Goal: Information Seeking & Learning: Learn about a topic

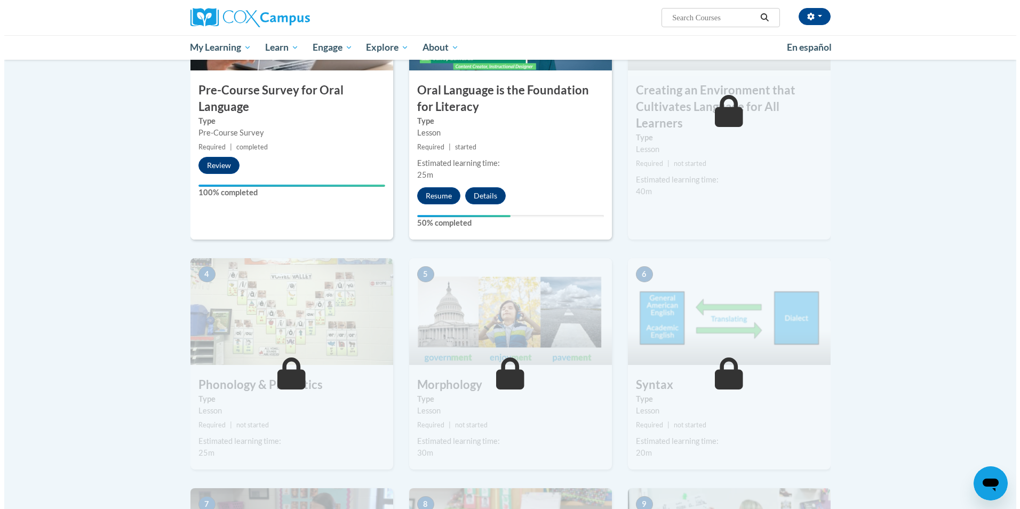
scroll to position [267, 0]
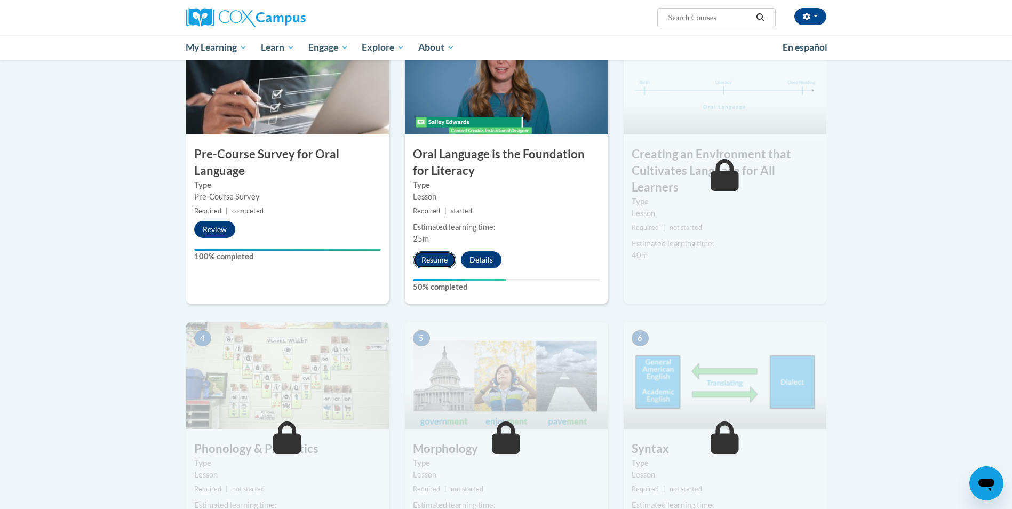
click at [435, 264] on button "Resume" at bounding box center [434, 259] width 43 height 17
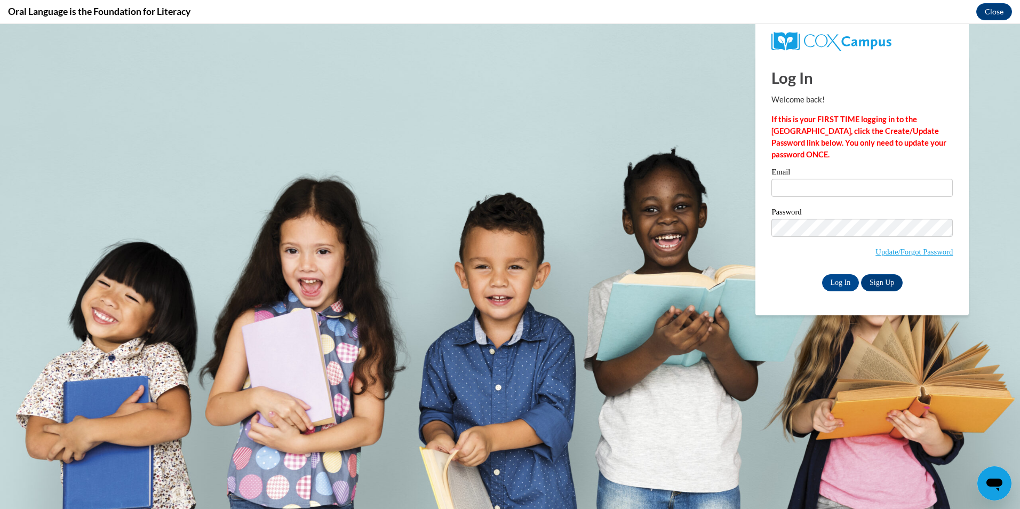
scroll to position [0, 0]
click at [834, 188] on input "Email" at bounding box center [861, 188] width 181 height 18
type input "aelmi@student.clayton.edu"
click at [822, 274] on input "Log In" at bounding box center [840, 282] width 37 height 17
click at [841, 284] on input "Log In" at bounding box center [840, 282] width 37 height 17
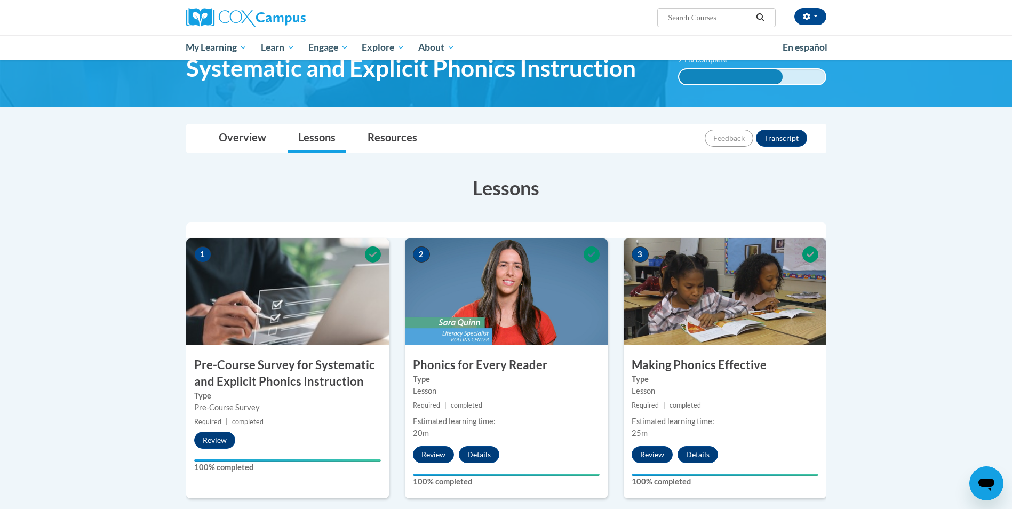
scroll to position [53, 0]
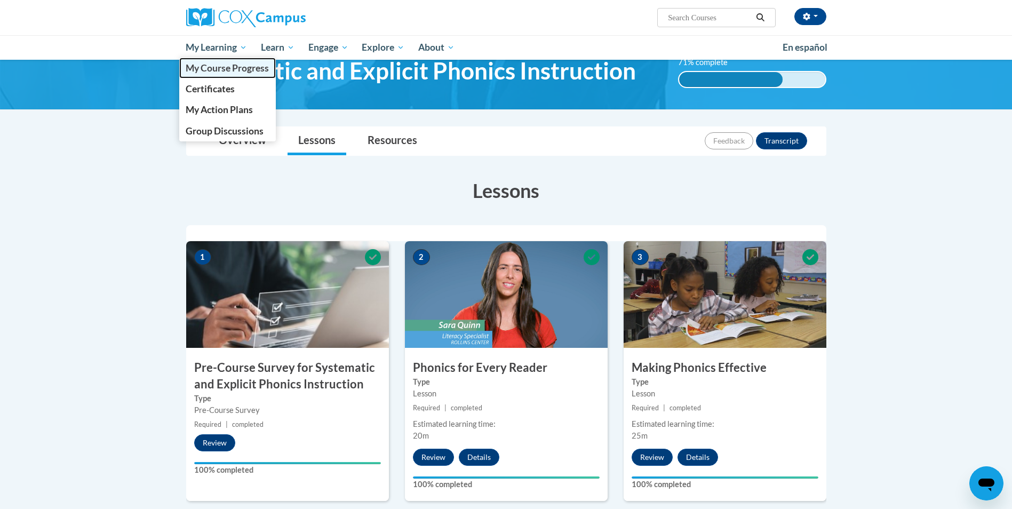
click at [222, 67] on span "My Course Progress" at bounding box center [227, 67] width 83 height 11
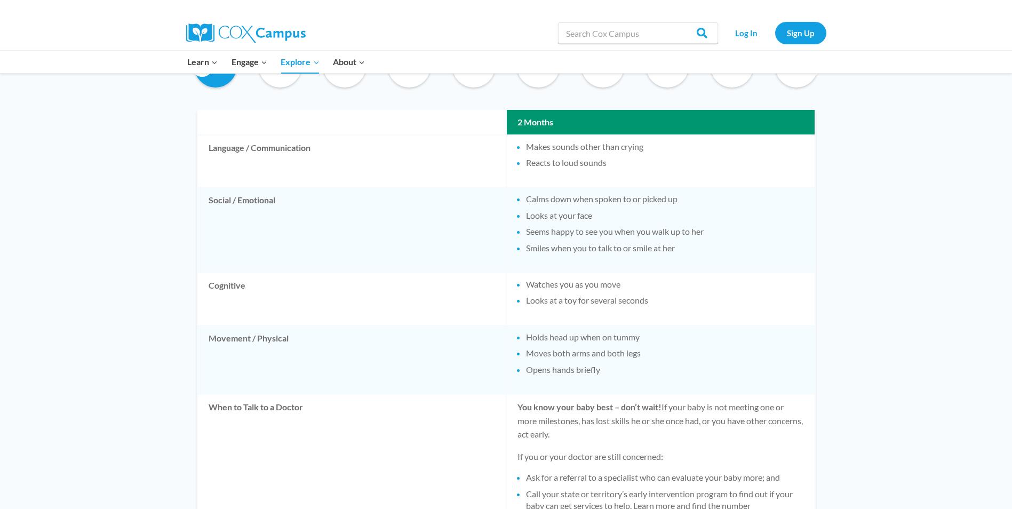
scroll to position [587, 0]
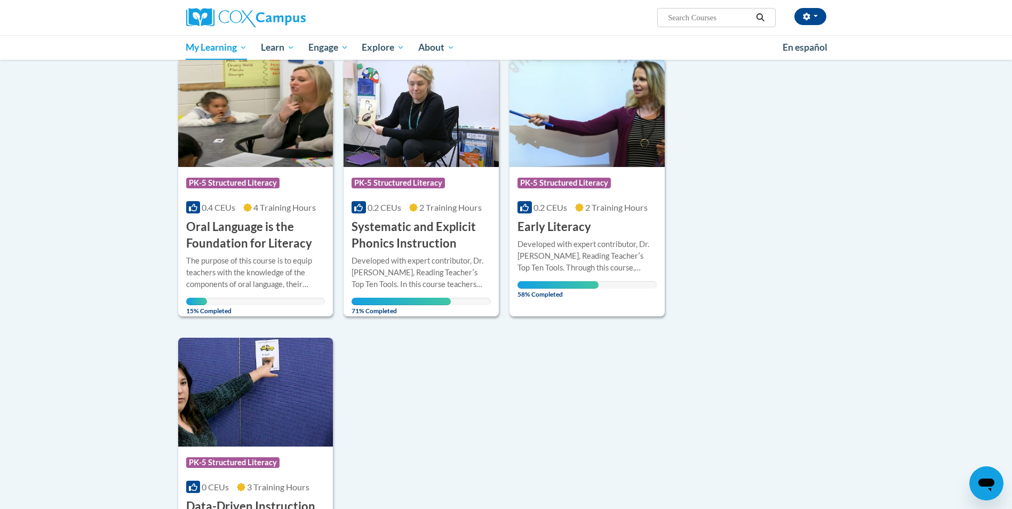
scroll to position [160, 0]
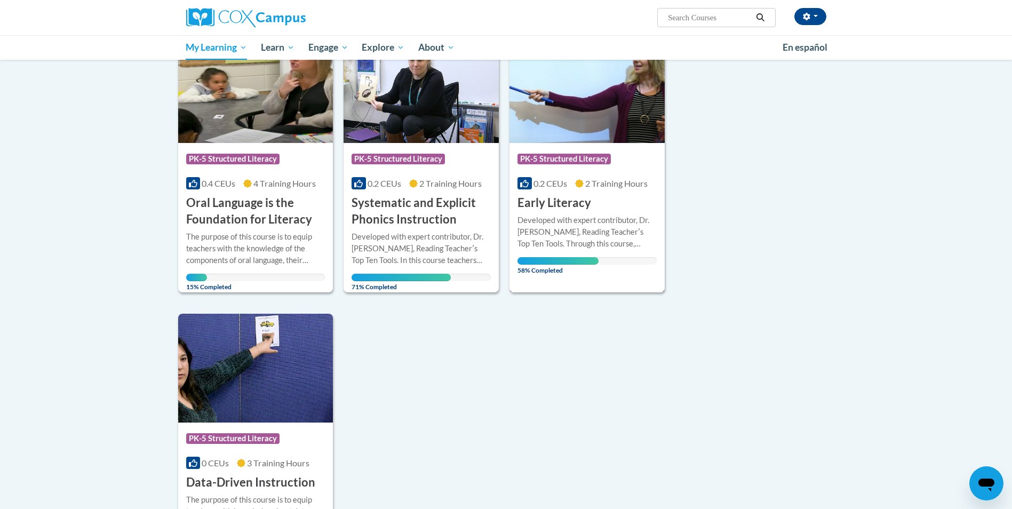
click at [572, 212] on div "More Info Open Developed with expert contributor, Dr. Deborah Glaser, Reading T…" at bounding box center [586, 242] width 155 height 62
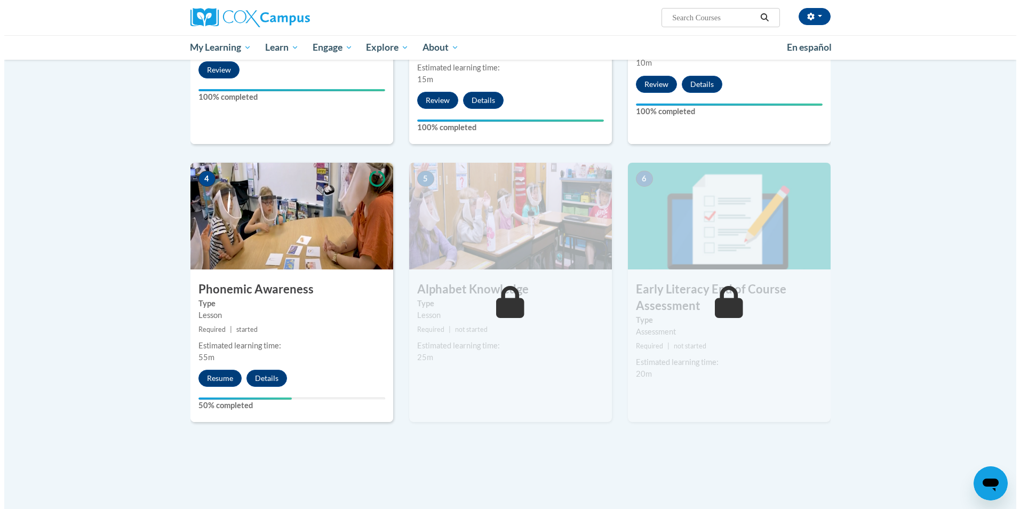
scroll to position [427, 0]
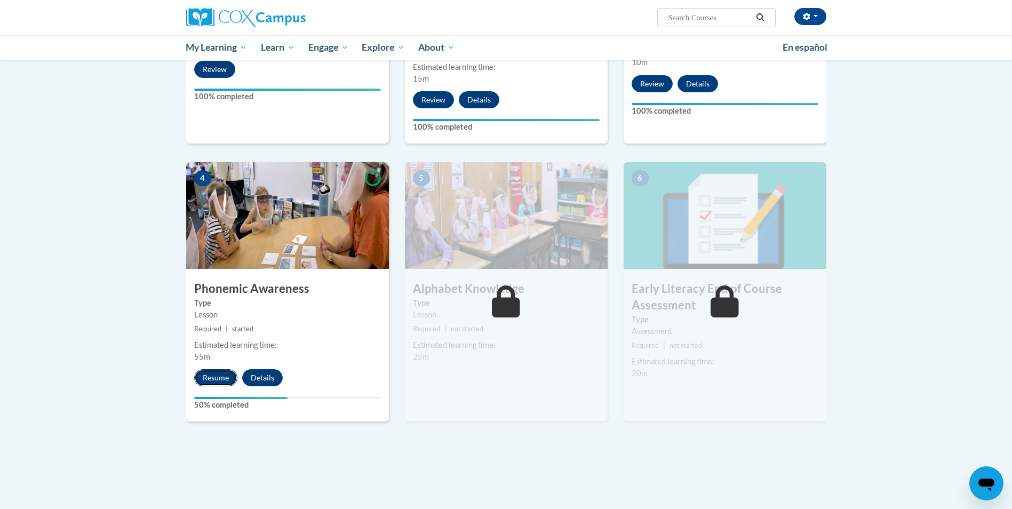
click at [215, 381] on button "Resume" at bounding box center [215, 377] width 43 height 17
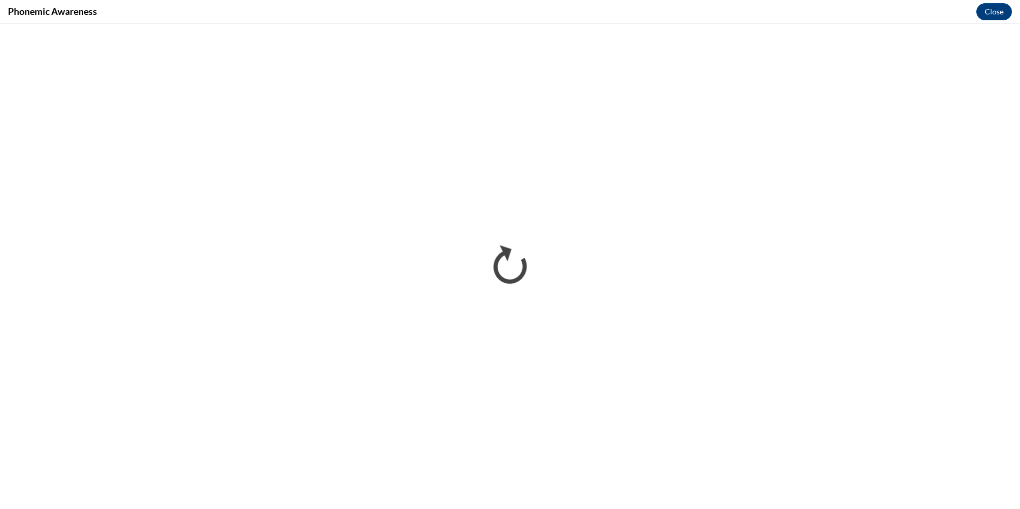
scroll to position [0, 0]
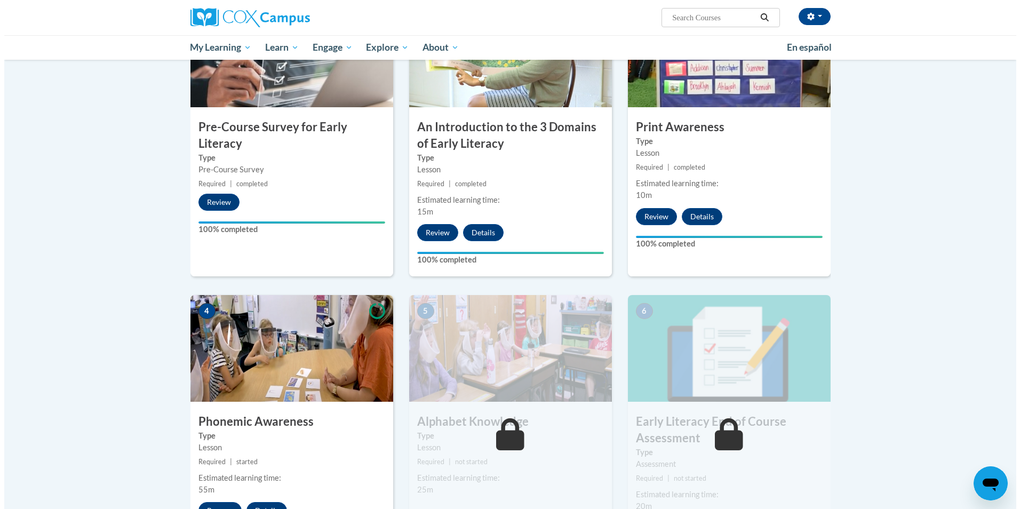
scroll to position [320, 0]
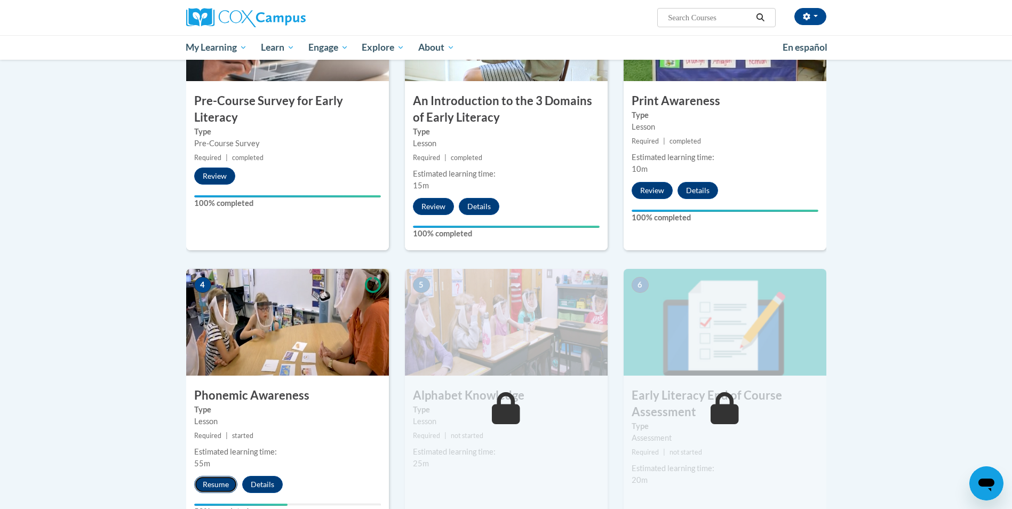
click at [211, 489] on button "Resume" at bounding box center [215, 484] width 43 height 17
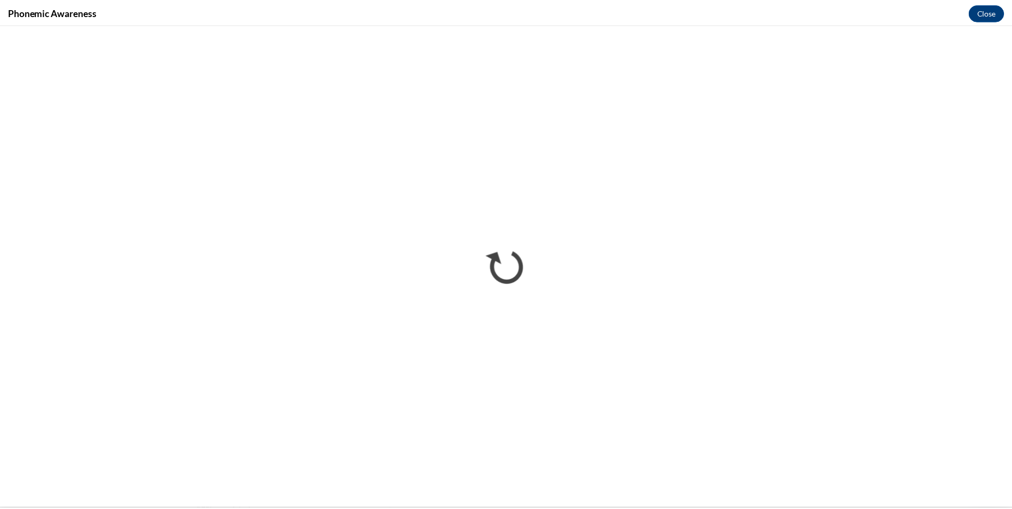
scroll to position [0, 0]
click at [992, 11] on button "Close" at bounding box center [994, 11] width 36 height 17
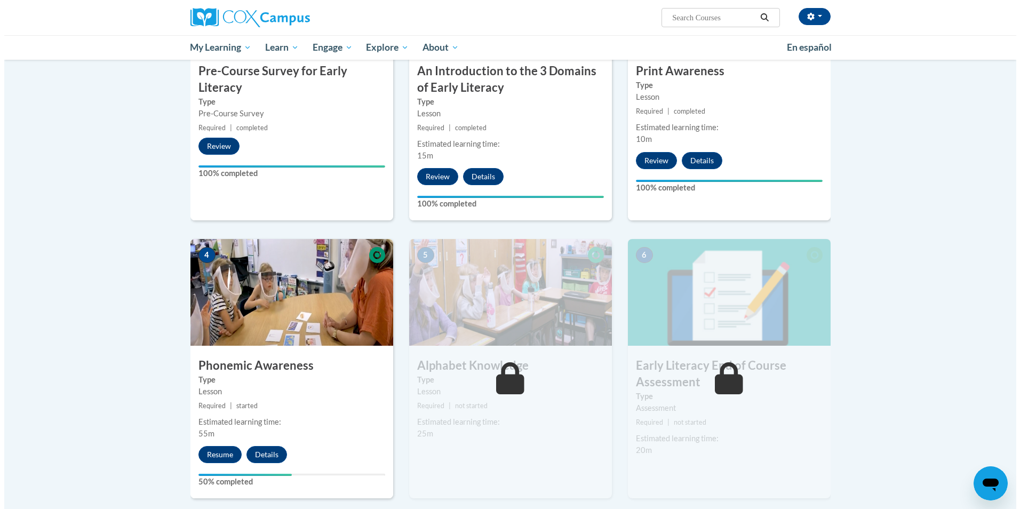
scroll to position [373, 0]
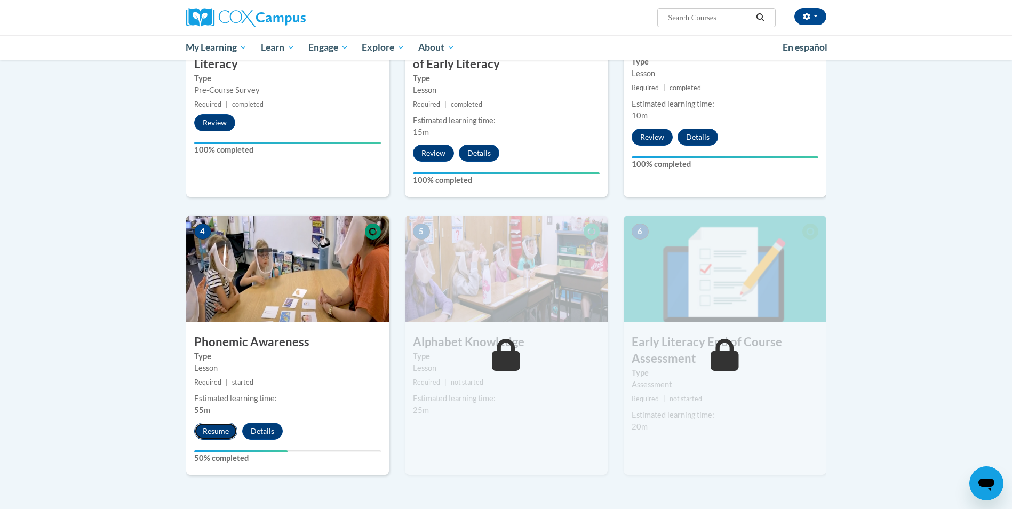
click at [203, 434] on button "Resume" at bounding box center [215, 430] width 43 height 17
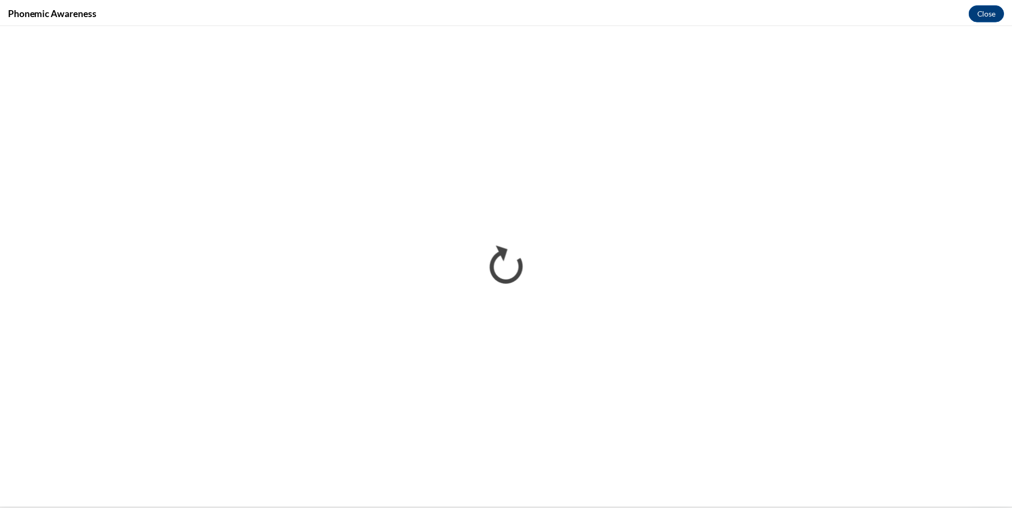
scroll to position [0, 0]
click at [993, 11] on button "Close" at bounding box center [994, 11] width 36 height 17
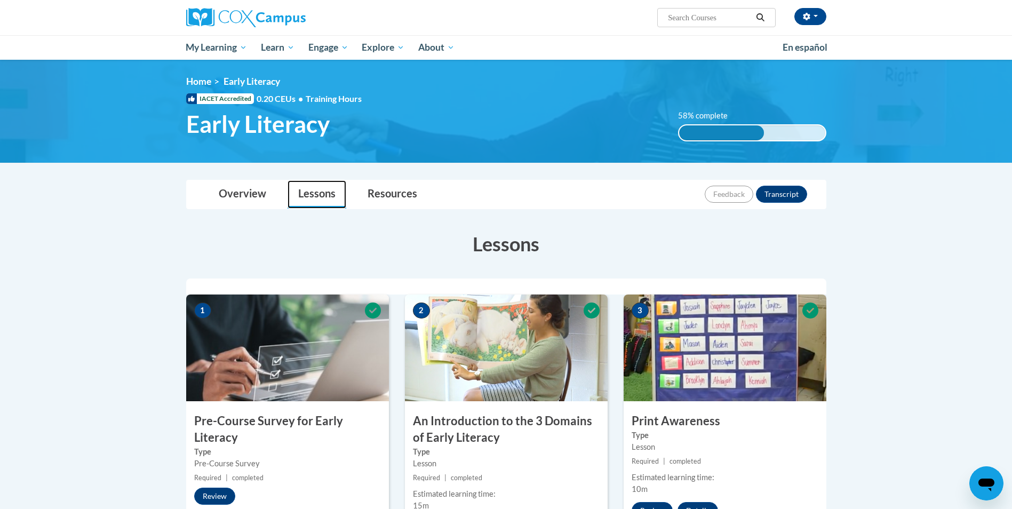
click at [317, 197] on link "Lessons" at bounding box center [316, 194] width 59 height 28
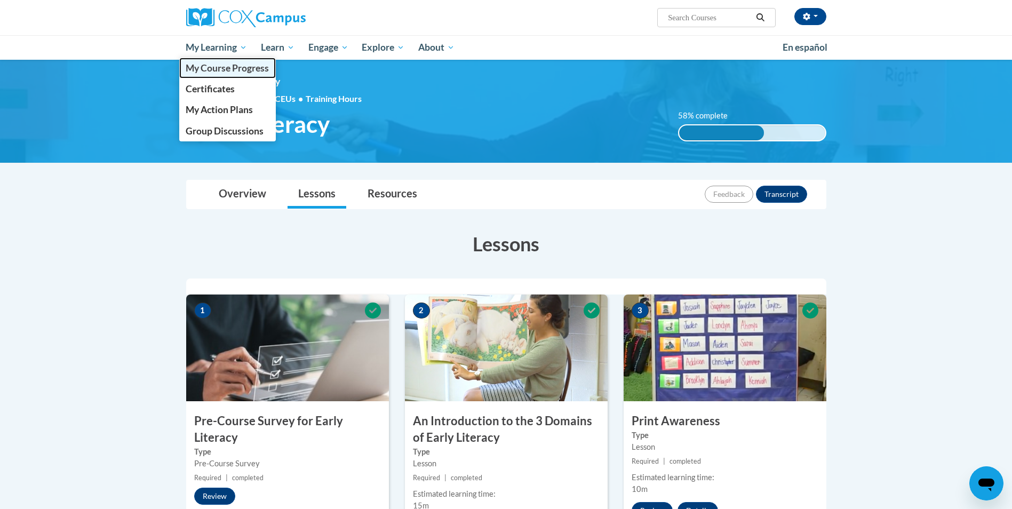
click at [228, 67] on span "My Course Progress" at bounding box center [227, 67] width 83 height 11
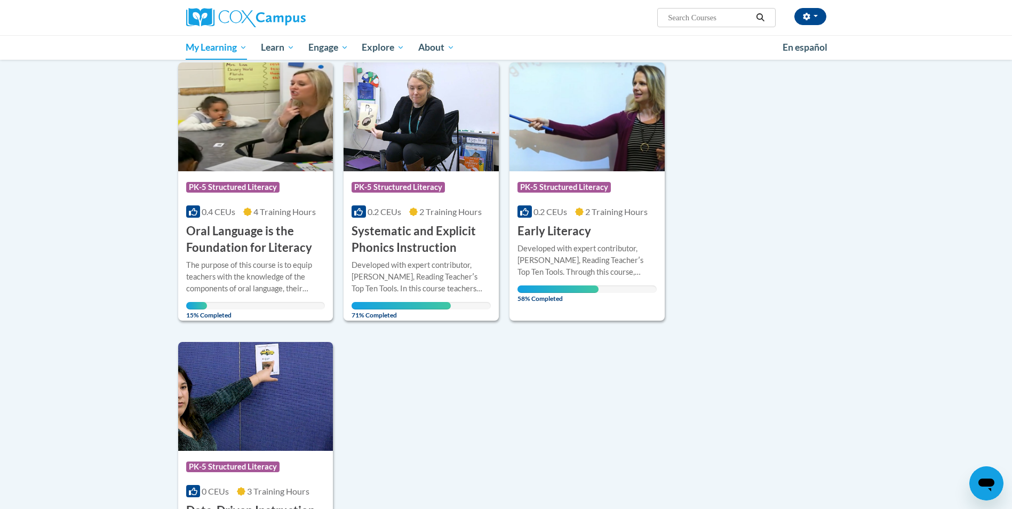
scroll to position [107, 0]
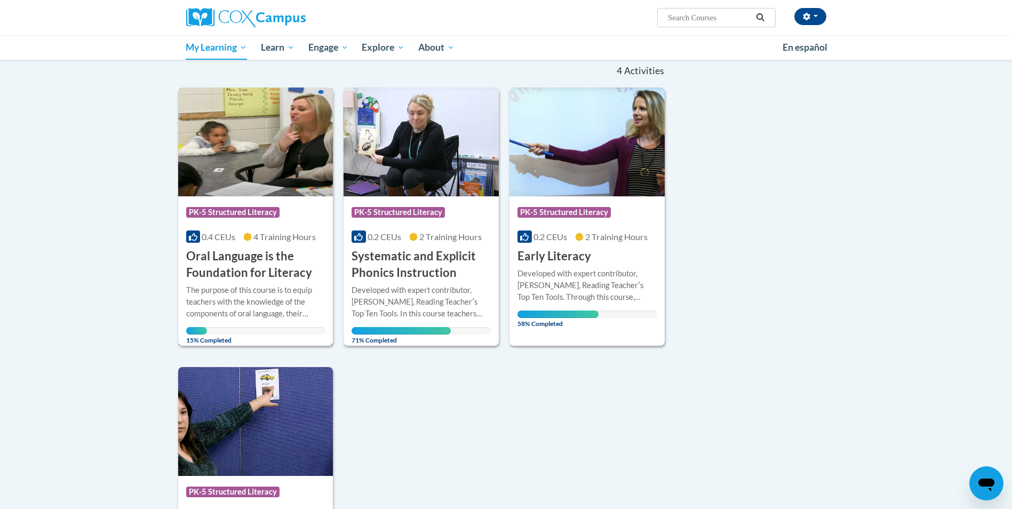
click at [260, 271] on h3 "Oral Language is the Foundation for Literacy" at bounding box center [255, 264] width 139 height 33
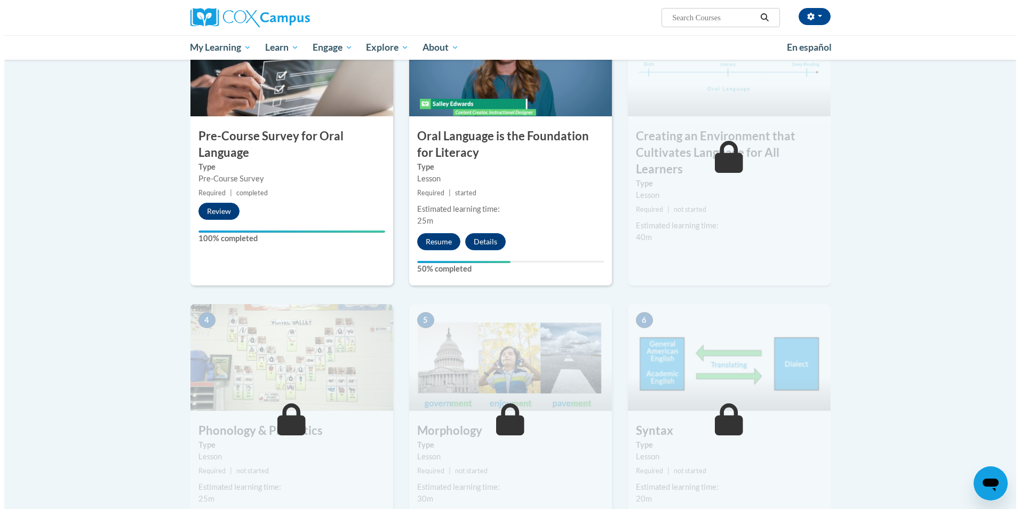
scroll to position [213, 0]
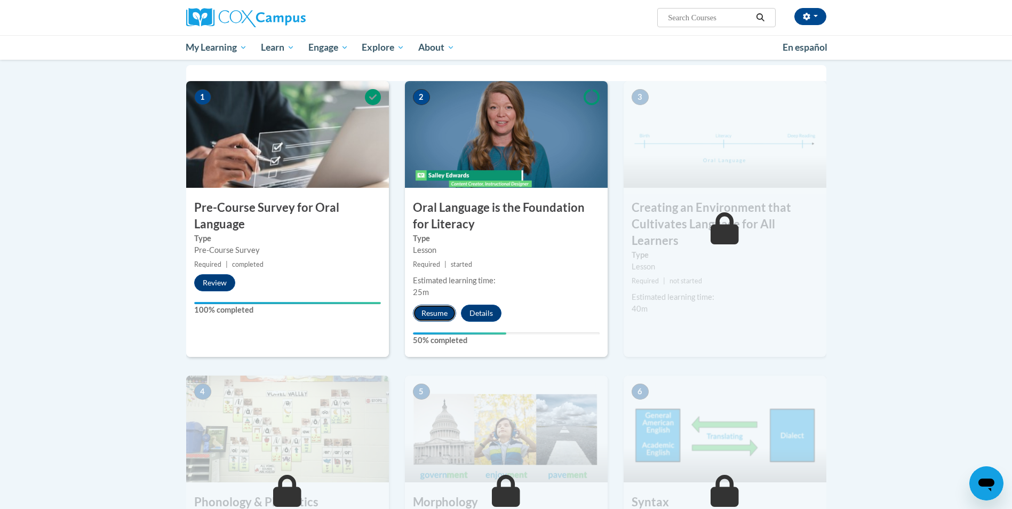
click at [441, 308] on button "Resume" at bounding box center [434, 313] width 43 height 17
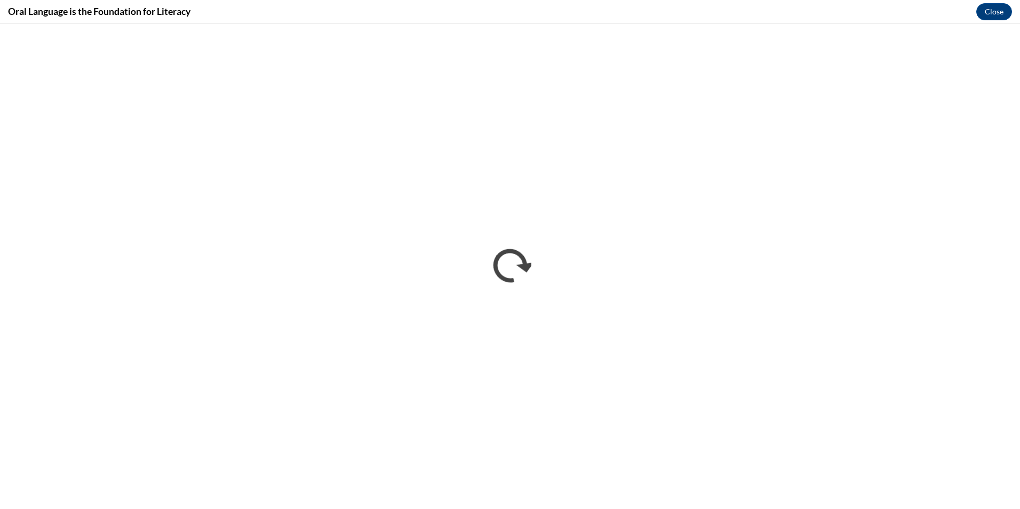
scroll to position [0, 0]
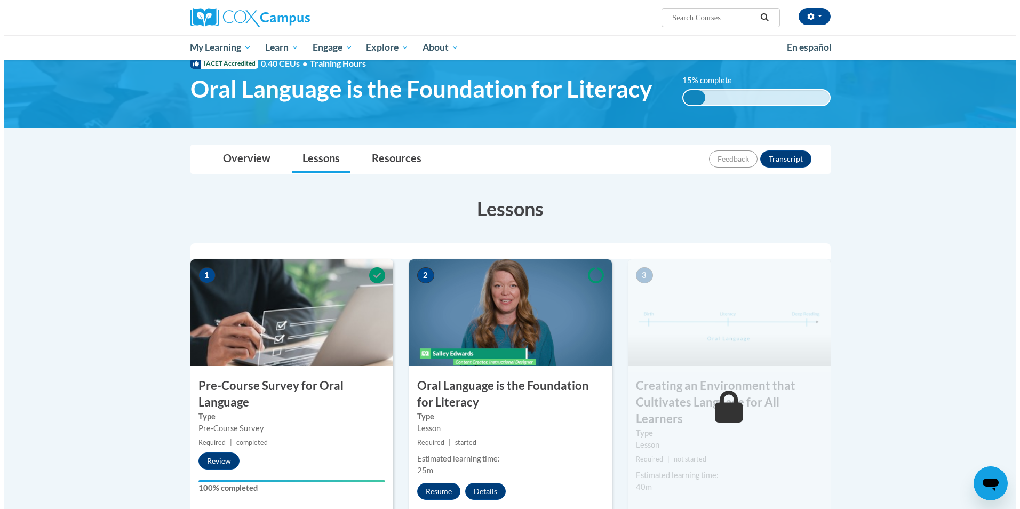
scroll to position [107, 0]
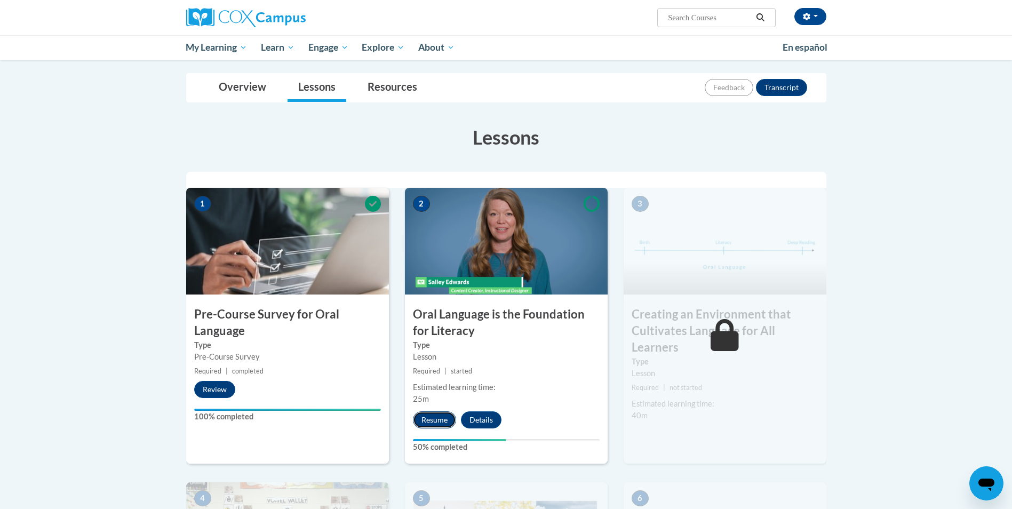
click at [446, 419] on button "Resume" at bounding box center [434, 419] width 43 height 17
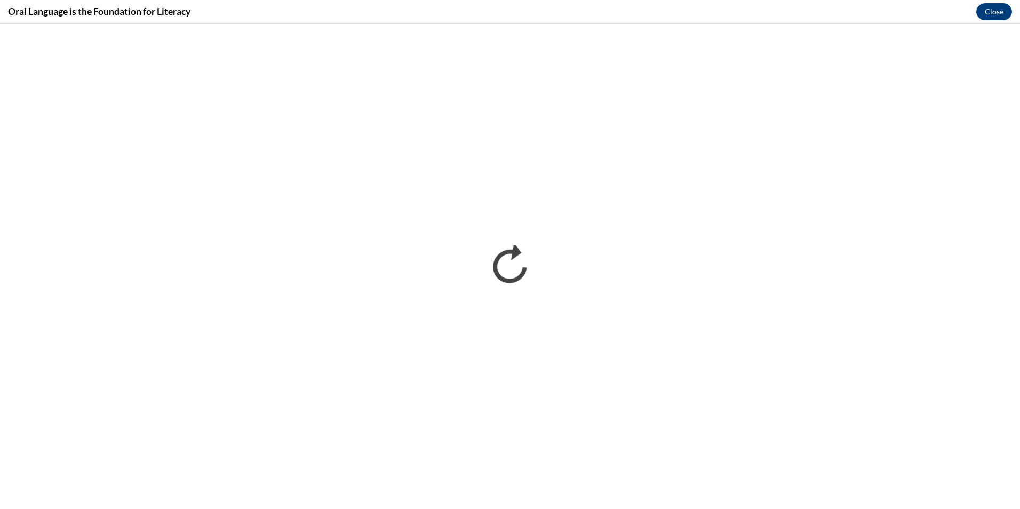
scroll to position [0, 0]
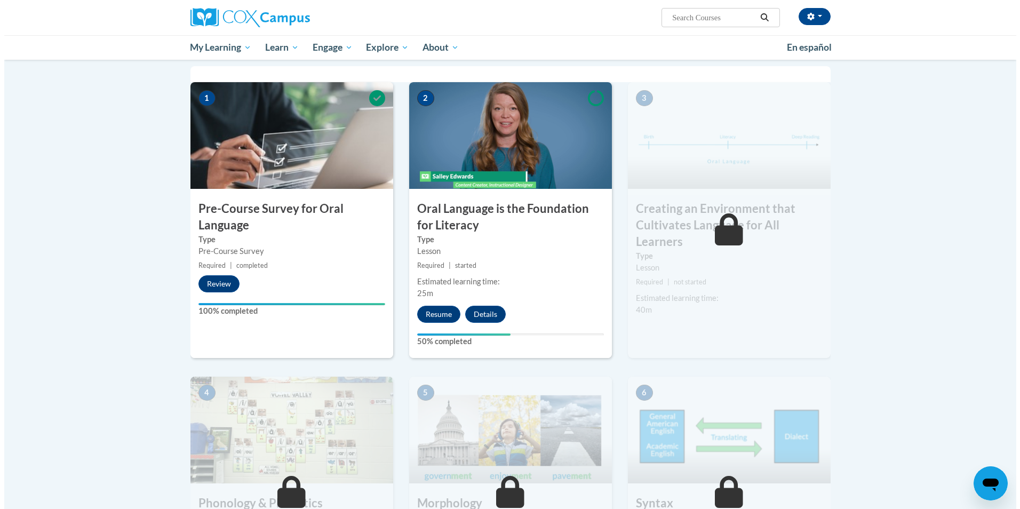
scroll to position [213, 0]
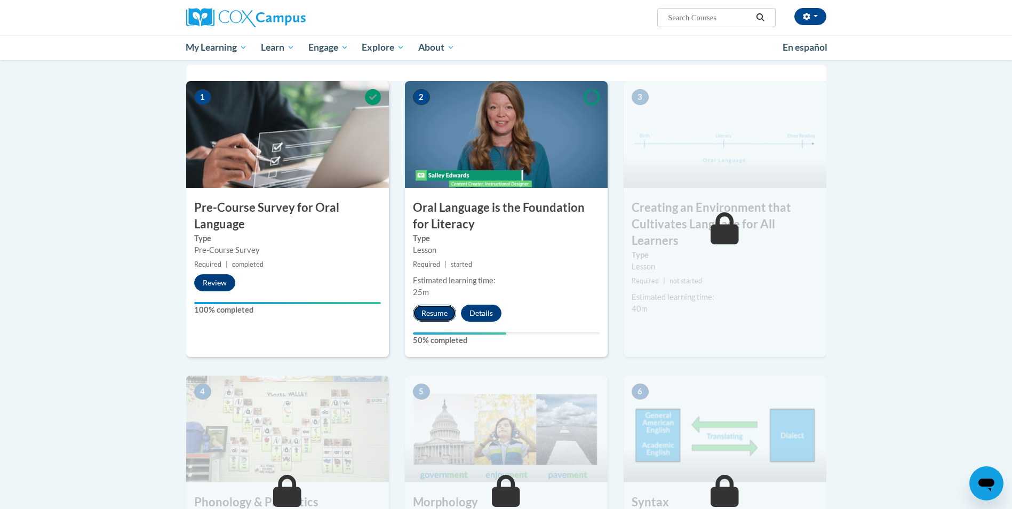
click at [437, 310] on button "Resume" at bounding box center [434, 313] width 43 height 17
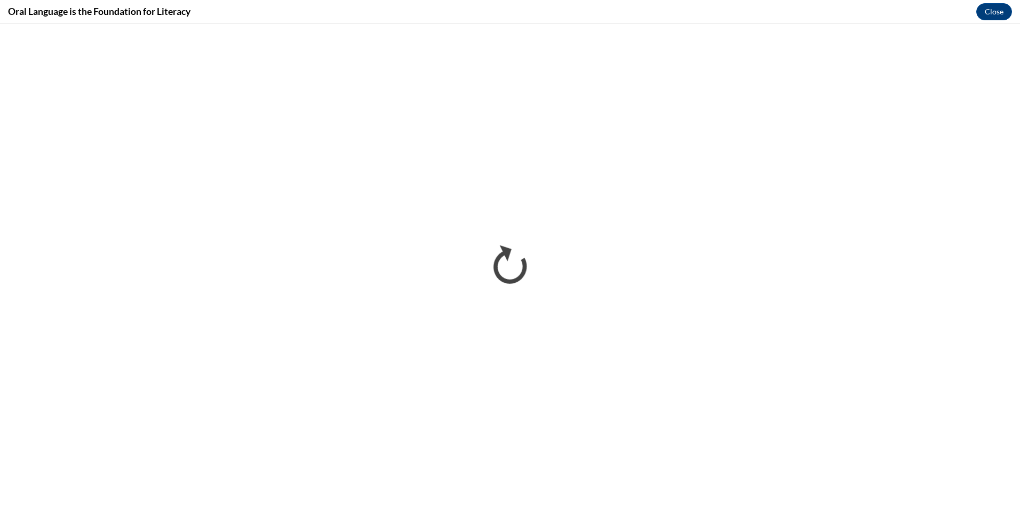
scroll to position [0, 0]
drag, startPoint x: 996, startPoint y: 9, endPoint x: 996, endPoint y: 47, distance: 38.4
click at [996, 9] on button "Close" at bounding box center [994, 11] width 36 height 17
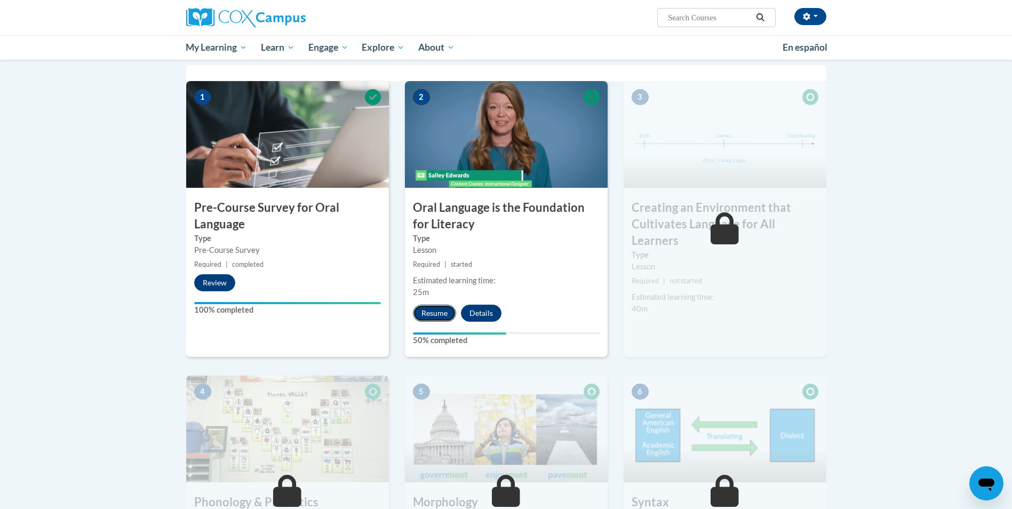
click at [430, 313] on button "Resume" at bounding box center [434, 313] width 43 height 17
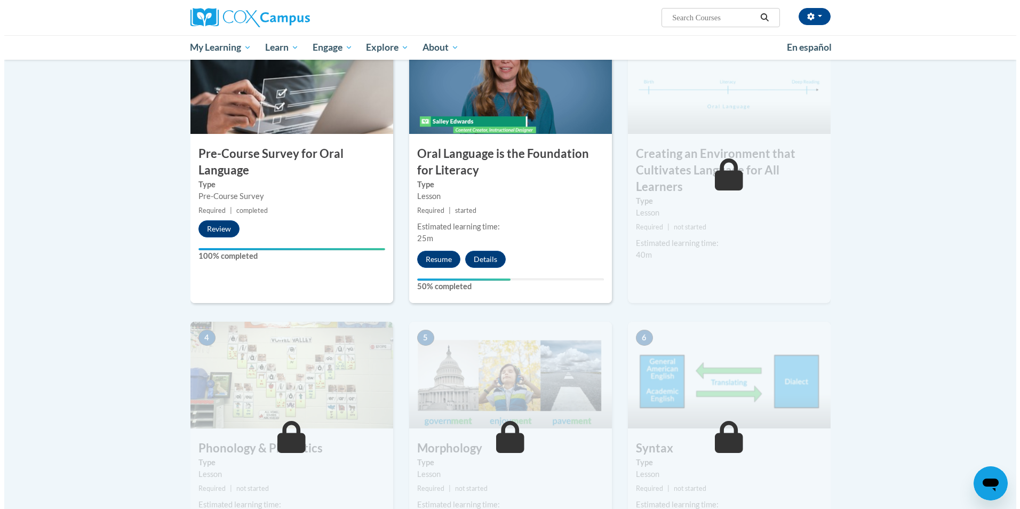
scroll to position [267, 0]
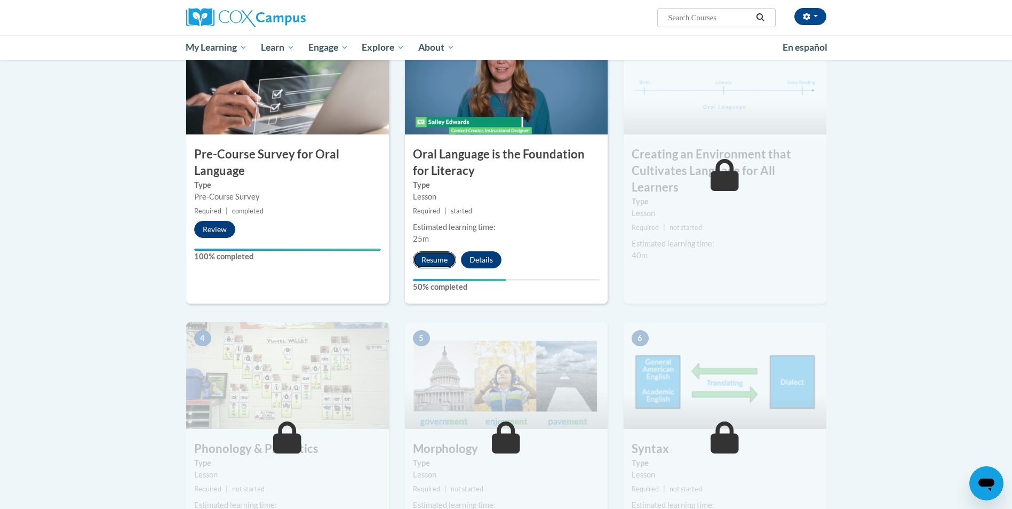
click at [438, 258] on button "Resume" at bounding box center [434, 259] width 43 height 17
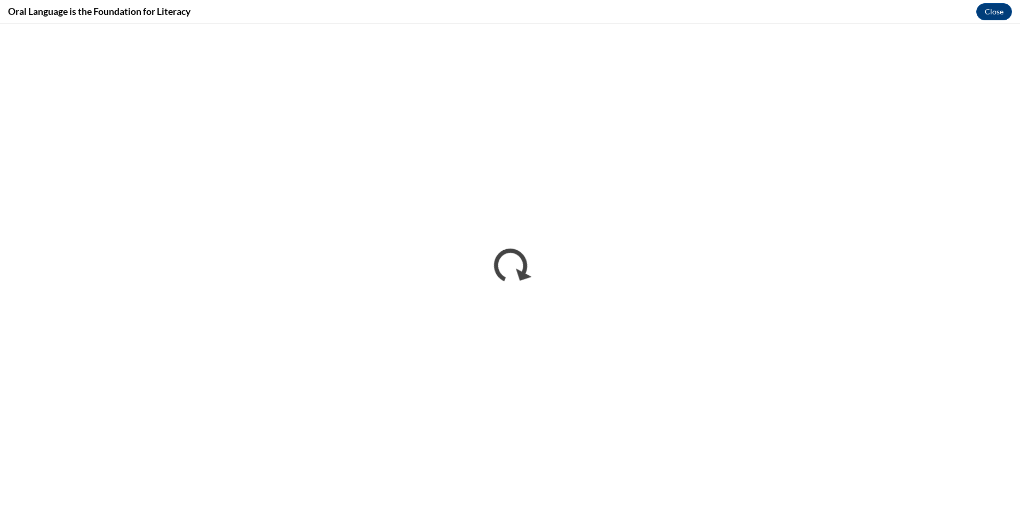
scroll to position [0, 0]
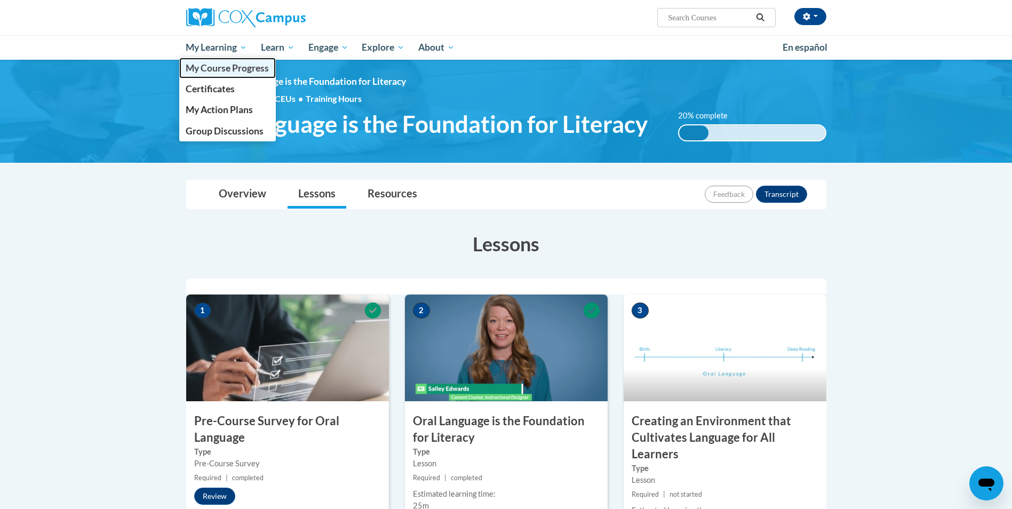
click at [222, 62] on span "My Course Progress" at bounding box center [227, 67] width 83 height 11
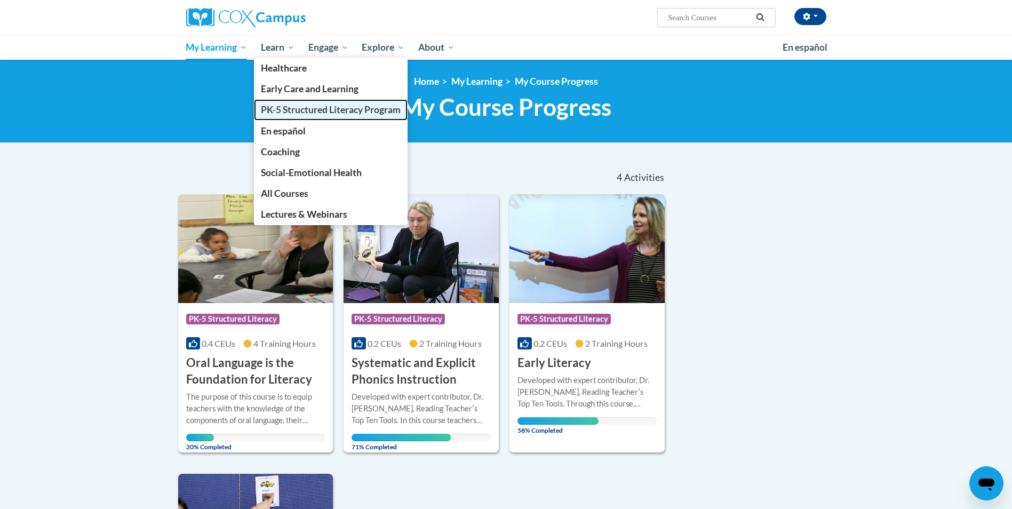
click at [278, 110] on span "PK-5 Structured Literacy Program" at bounding box center [331, 109] width 140 height 11
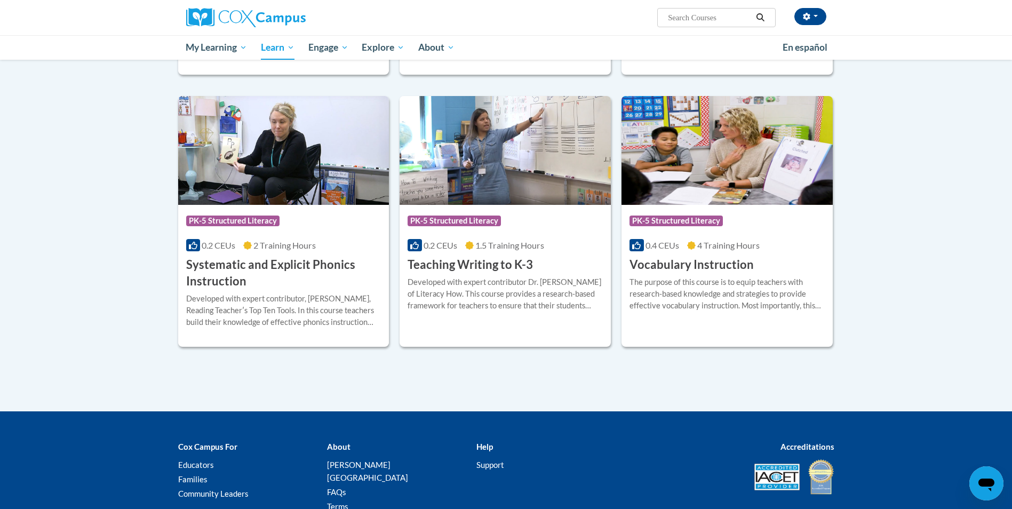
scroll to position [1194, 0]
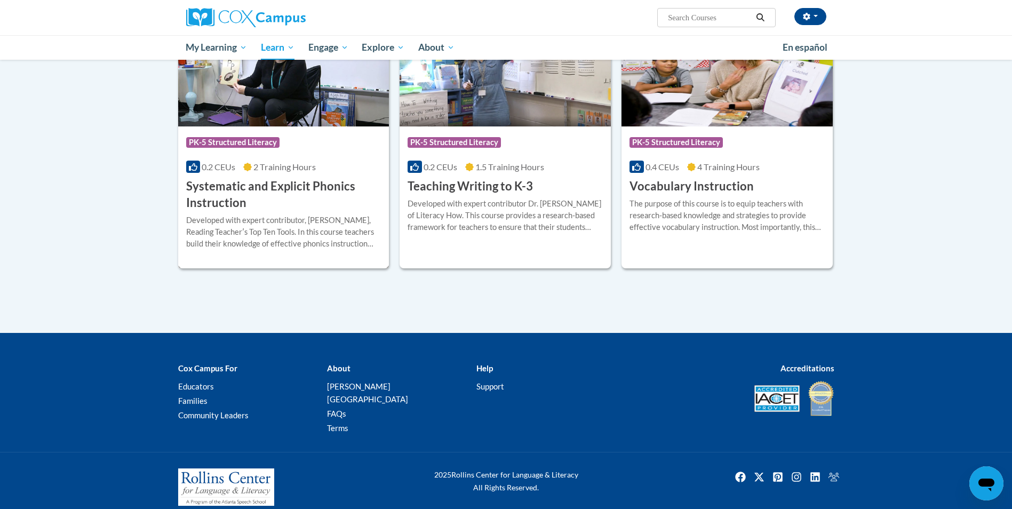
click at [291, 187] on h3 "Systematic and Explicit Phonics Instruction" at bounding box center [283, 194] width 195 height 33
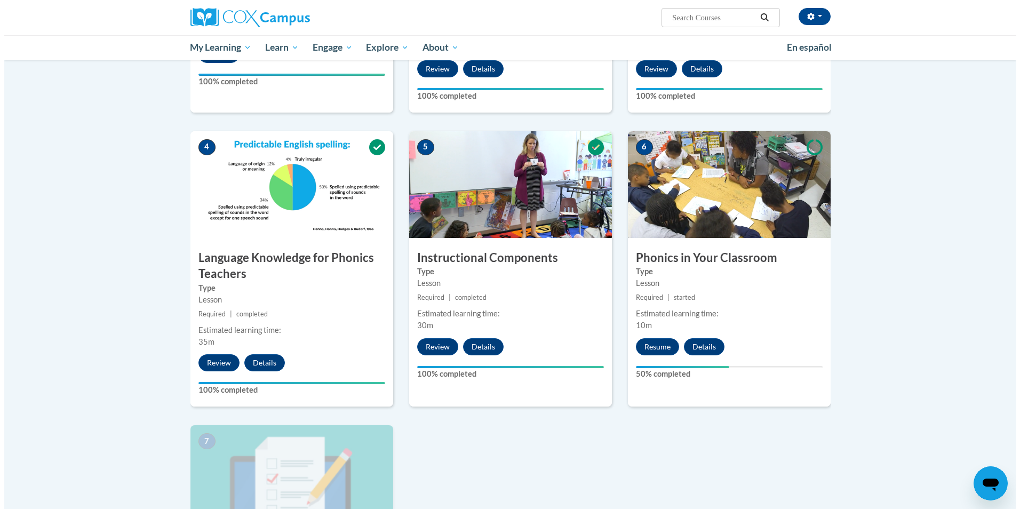
scroll to position [427, 0]
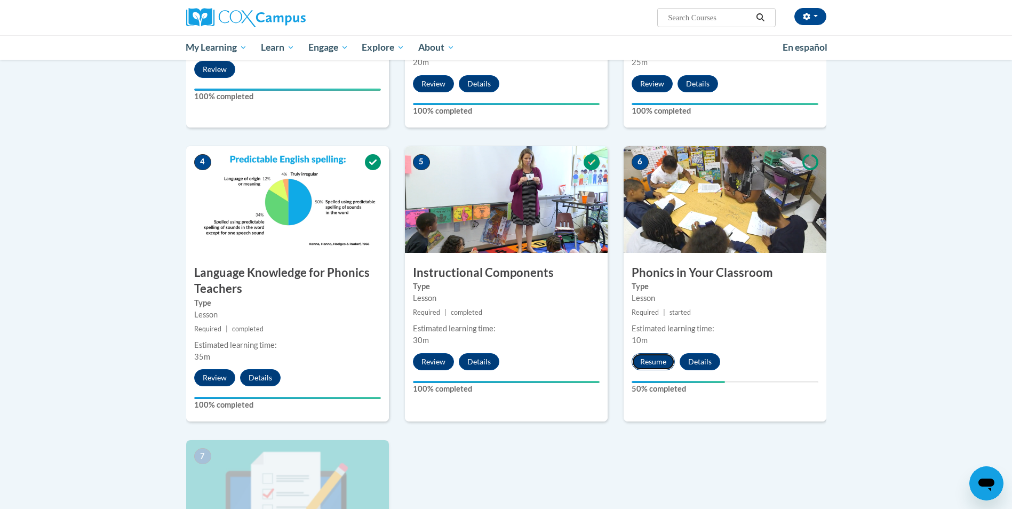
click at [647, 367] on button "Resume" at bounding box center [652, 361] width 43 height 17
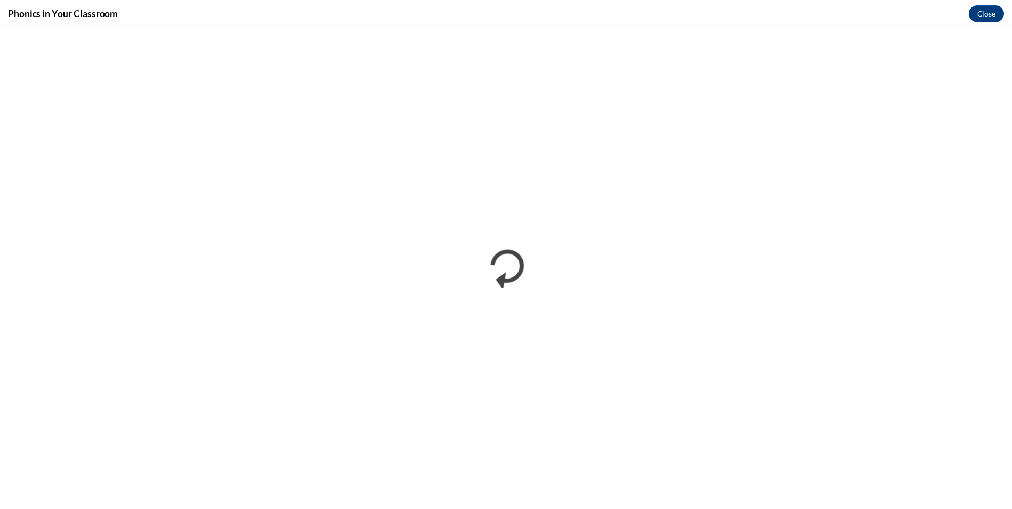
scroll to position [0, 0]
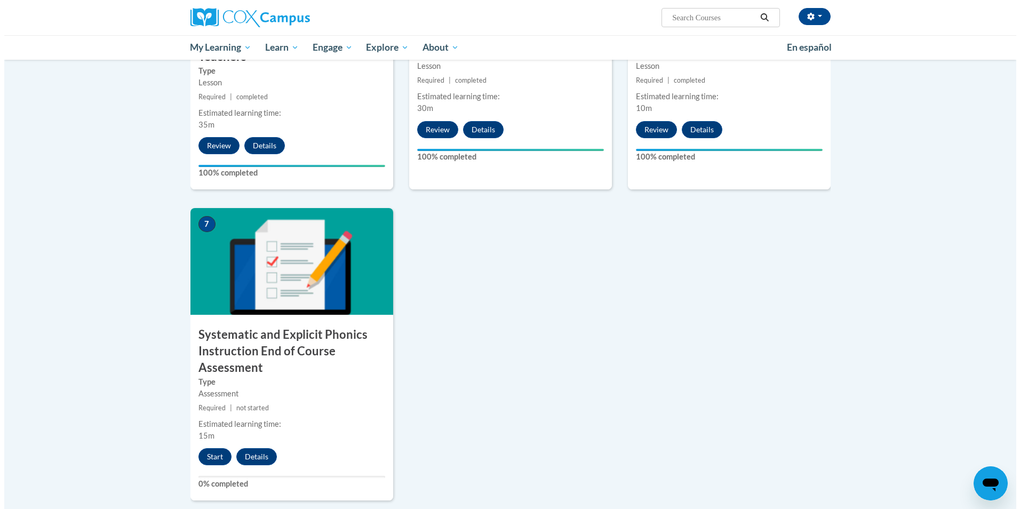
scroll to position [640, 0]
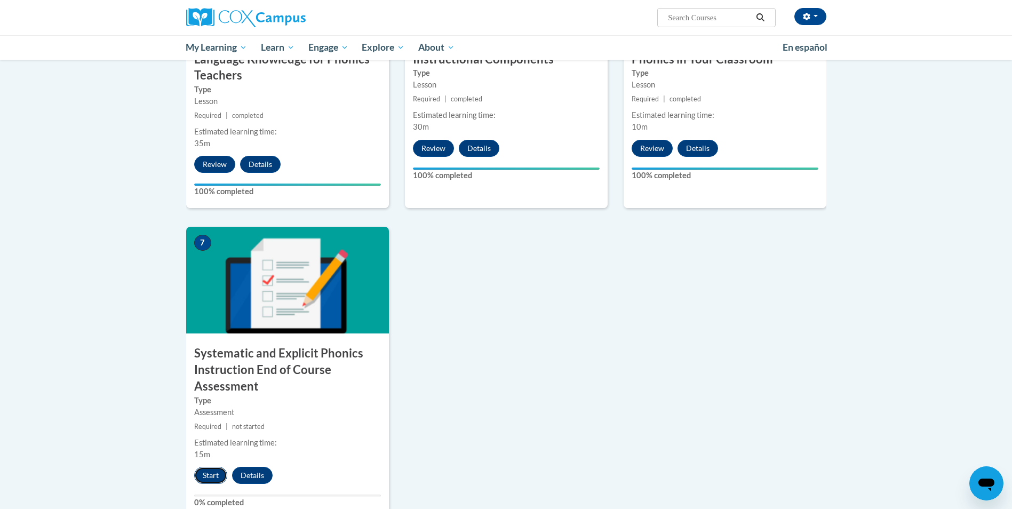
click at [206, 475] on button "Start" at bounding box center [210, 475] width 33 height 17
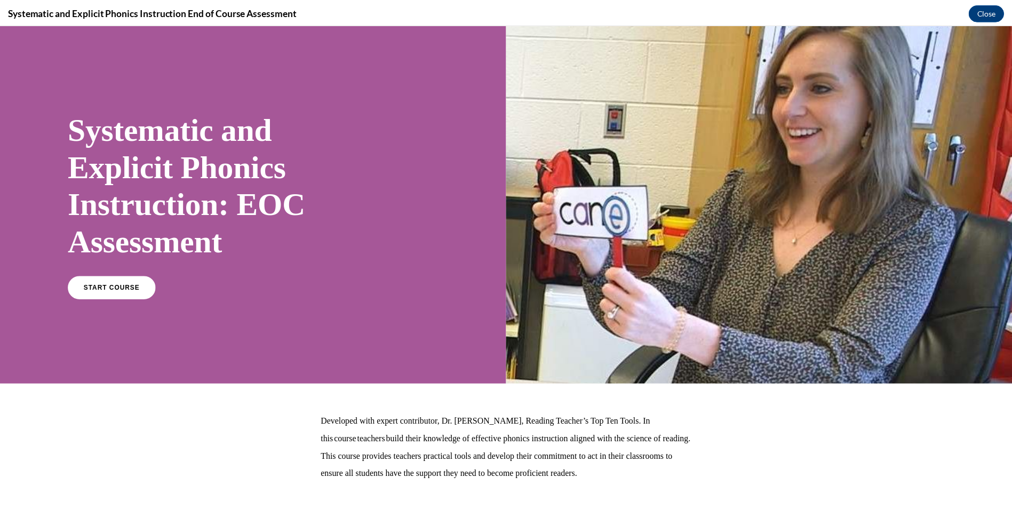
scroll to position [0, 0]
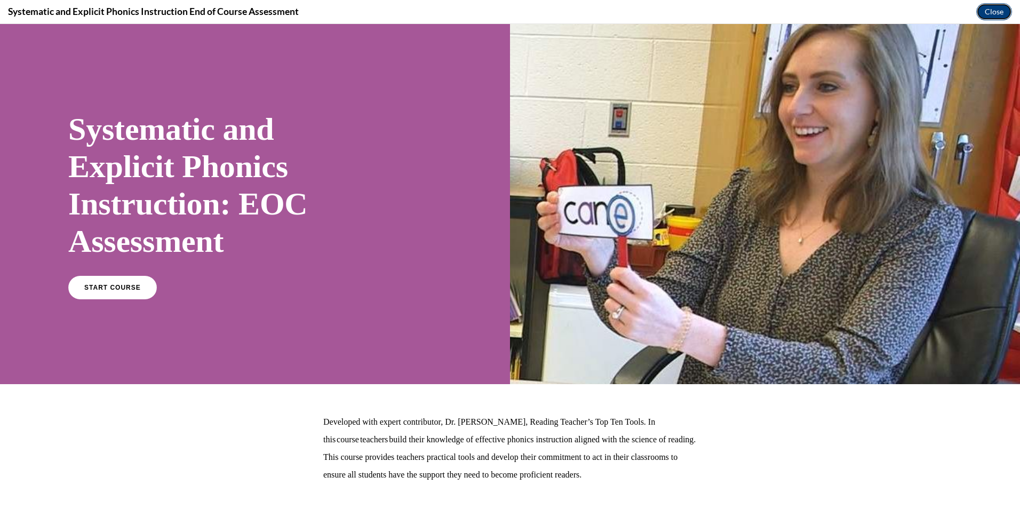
click at [993, 17] on button "Close" at bounding box center [994, 11] width 36 height 17
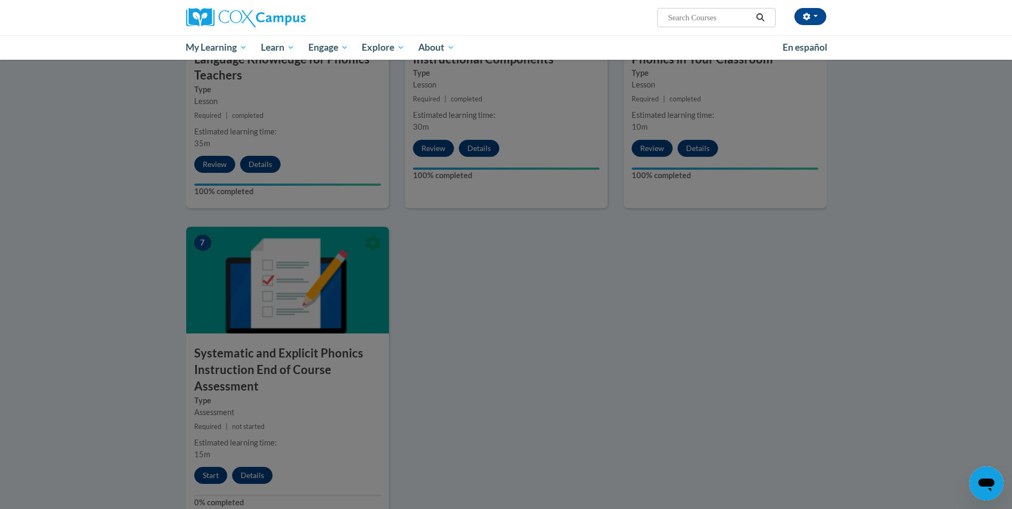
click at [651, 329] on div at bounding box center [506, 254] width 1012 height 509
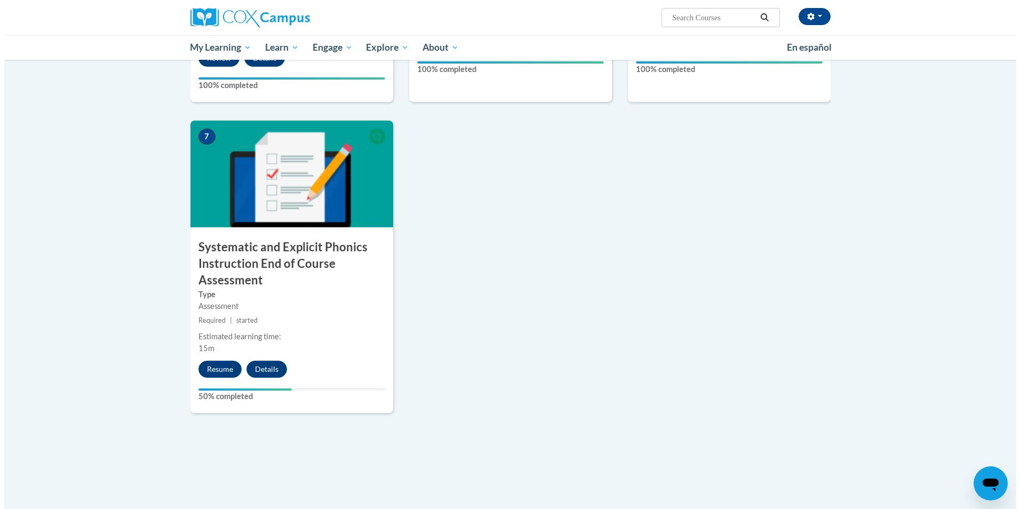
scroll to position [747, 0]
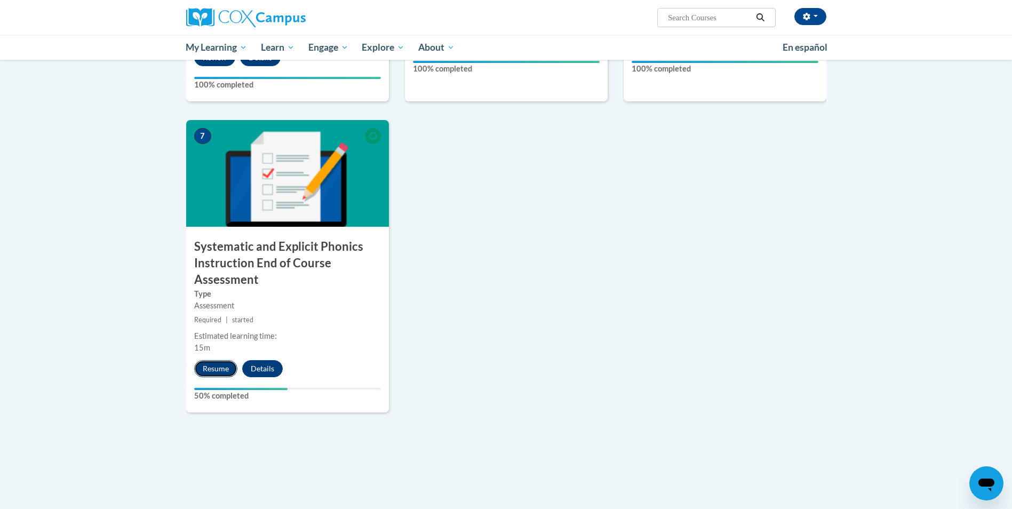
click at [211, 370] on button "Resume" at bounding box center [215, 368] width 43 height 17
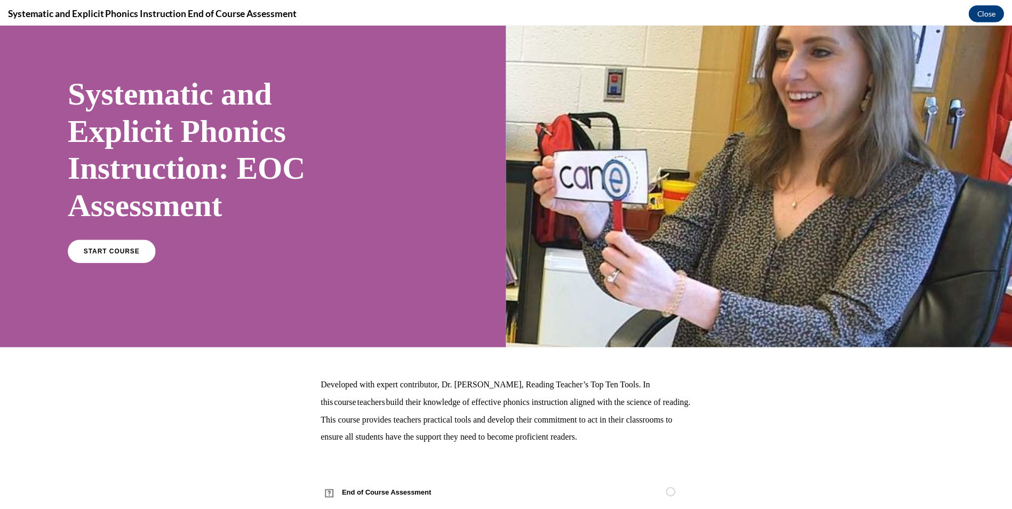
scroll to position [0, 0]
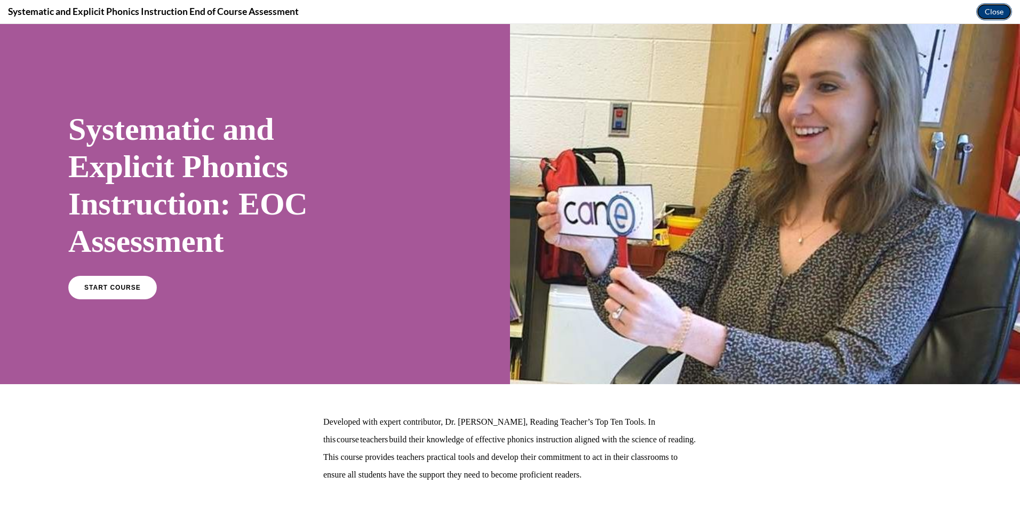
click at [988, 13] on button "Close" at bounding box center [994, 11] width 36 height 17
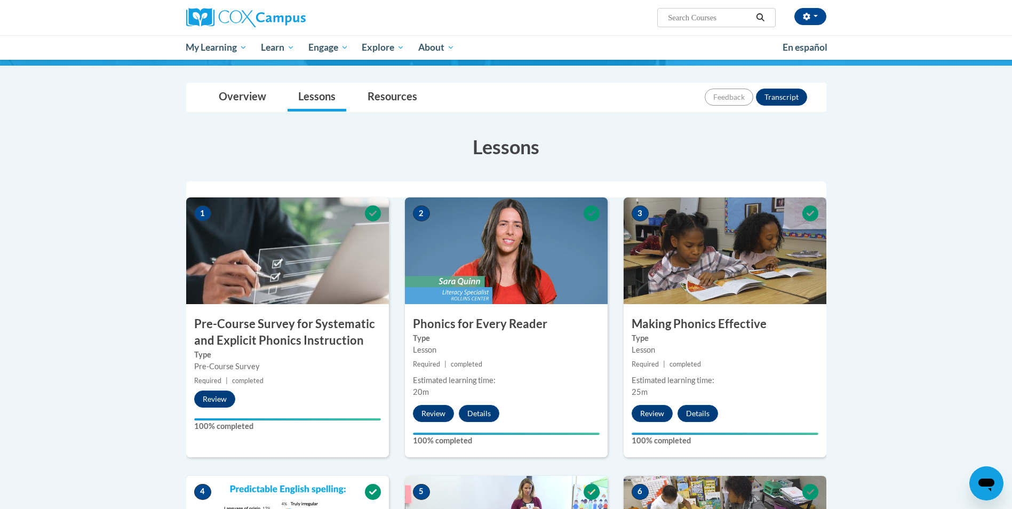
scroll to position [95, 0]
